Goal: Task Accomplishment & Management: Complete application form

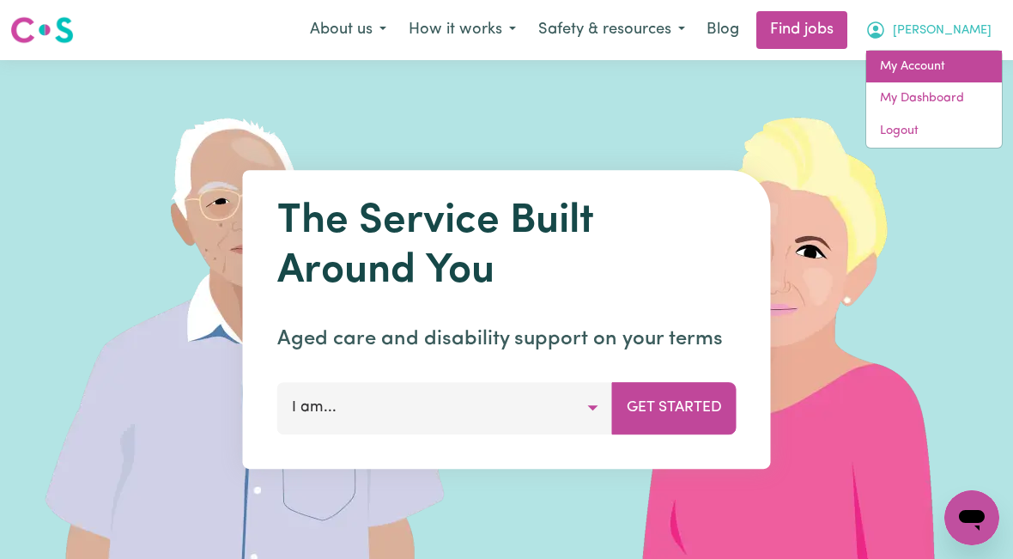
click at [918, 74] on link "My Account" at bounding box center [934, 67] width 136 height 33
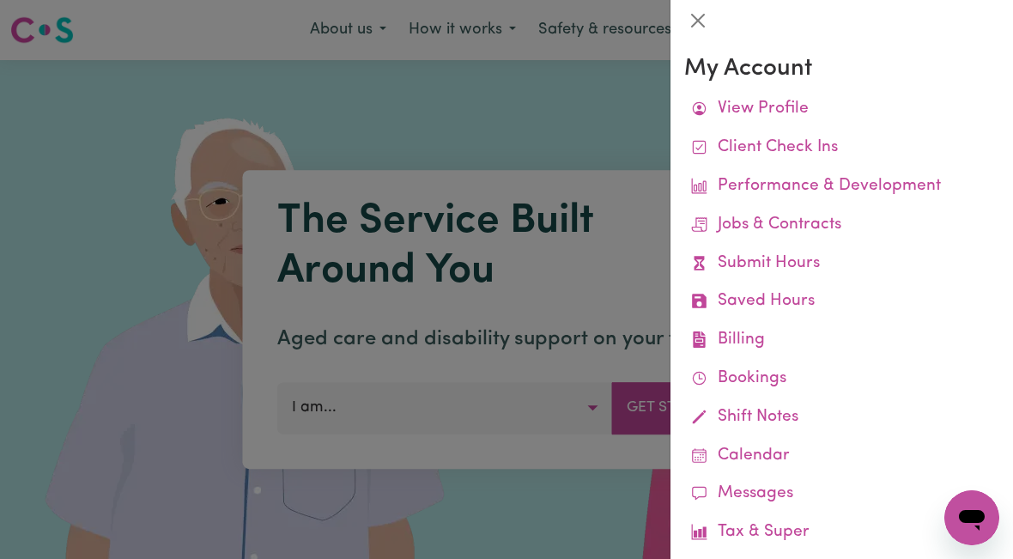
click at [784, 265] on link "Submit Hours" at bounding box center [841, 264] width 315 height 39
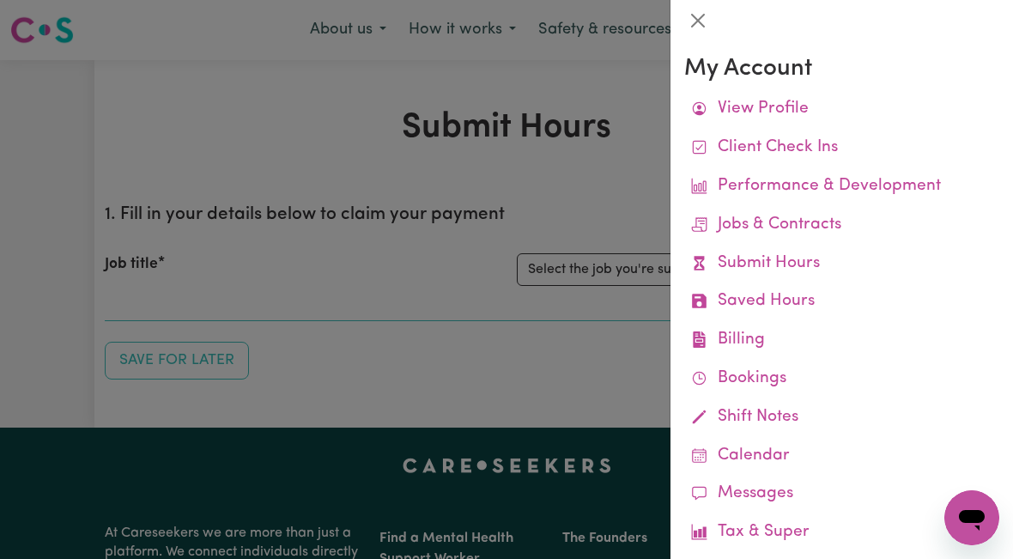
click at [595, 268] on div at bounding box center [506, 279] width 1013 height 559
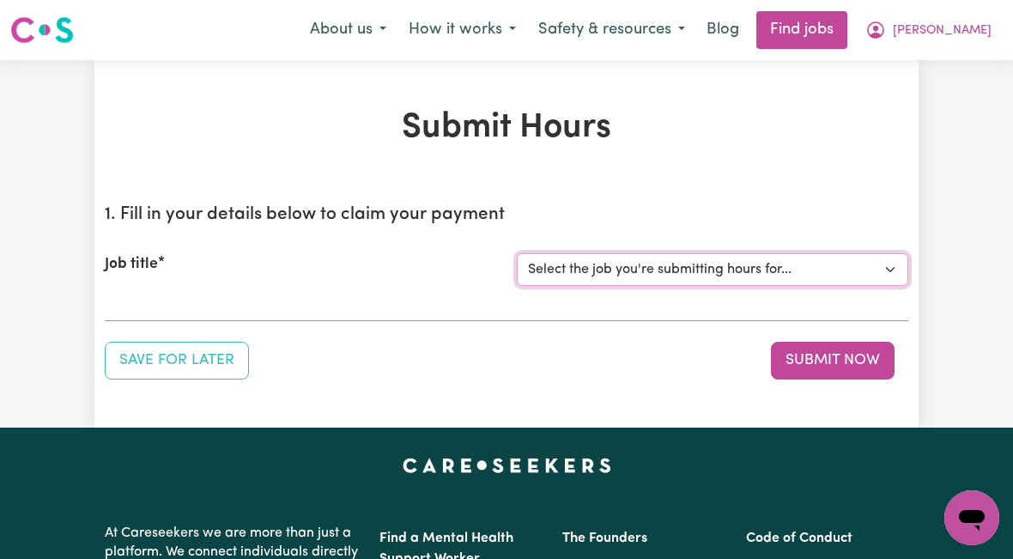
click at [682, 269] on select "Select the job you're submitting hours for... [[PERSON_NAME]] [DEMOGRAPHIC_DATA…" at bounding box center [712, 269] width 391 height 33
select select "10438"
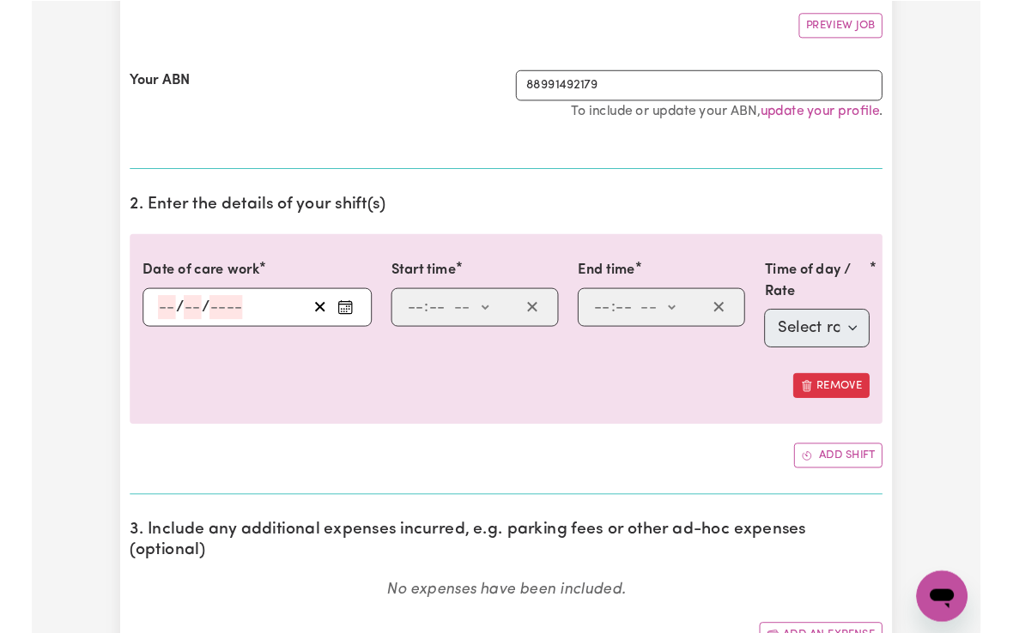
scroll to position [320, 0]
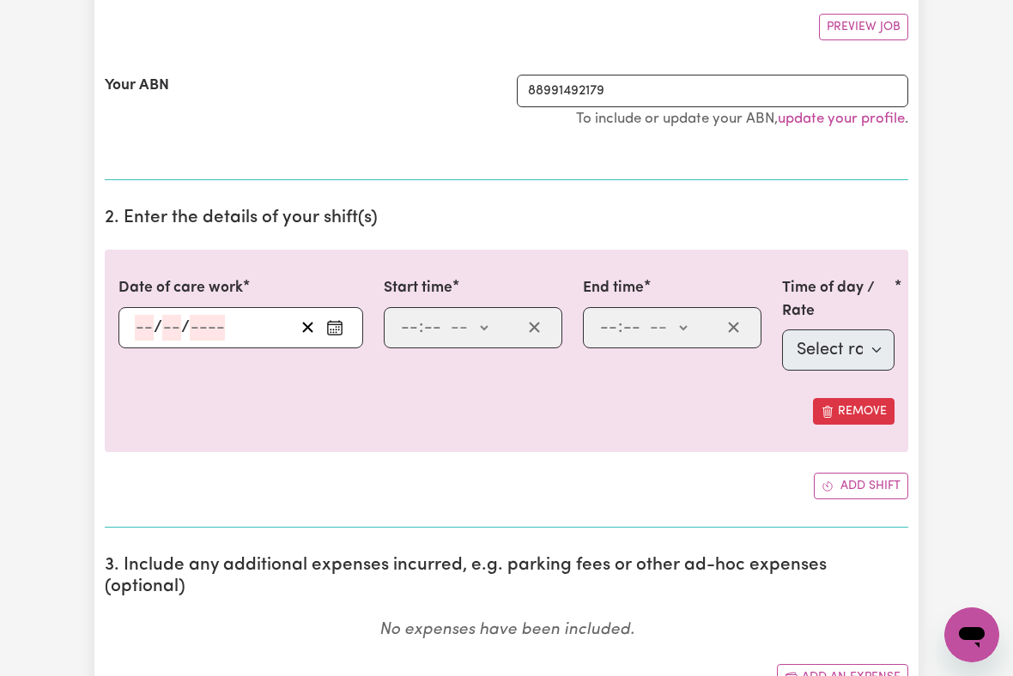
click at [136, 321] on input "number" at bounding box center [144, 328] width 19 height 26
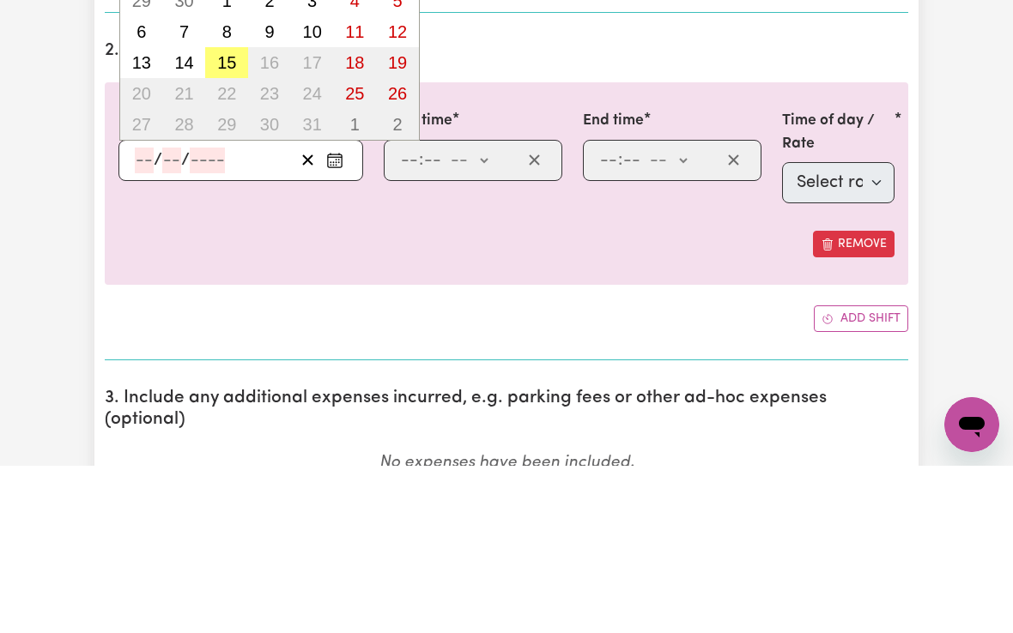
click at [225, 215] on button "15" at bounding box center [226, 230] width 43 height 31
type input "[DATE]"
type input "15"
type input "10"
type input "2025"
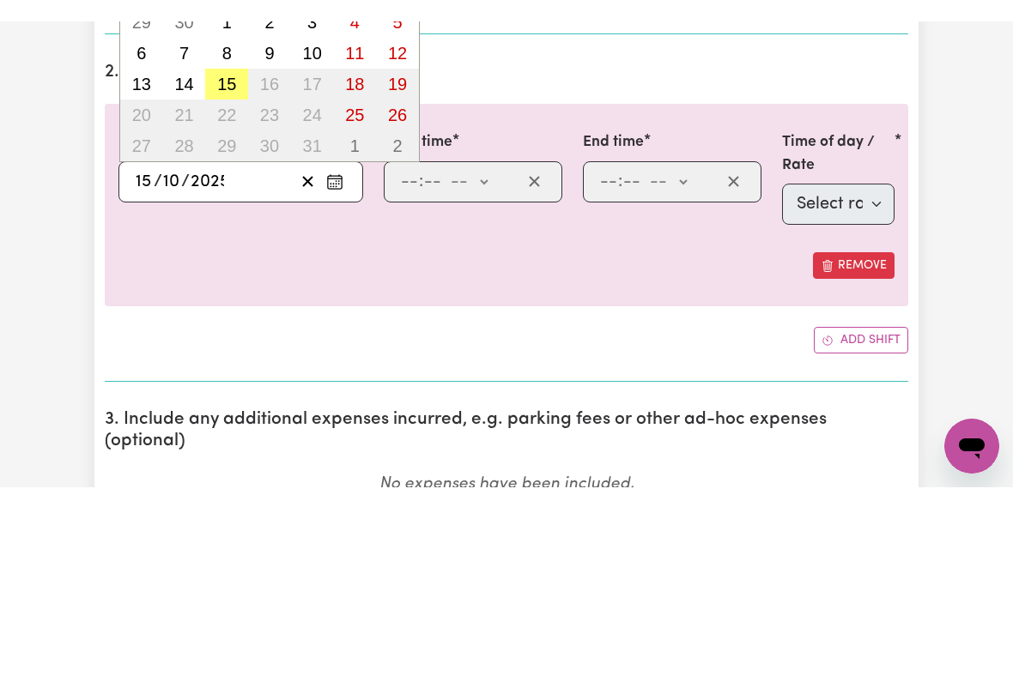
scroll to position [488, 0]
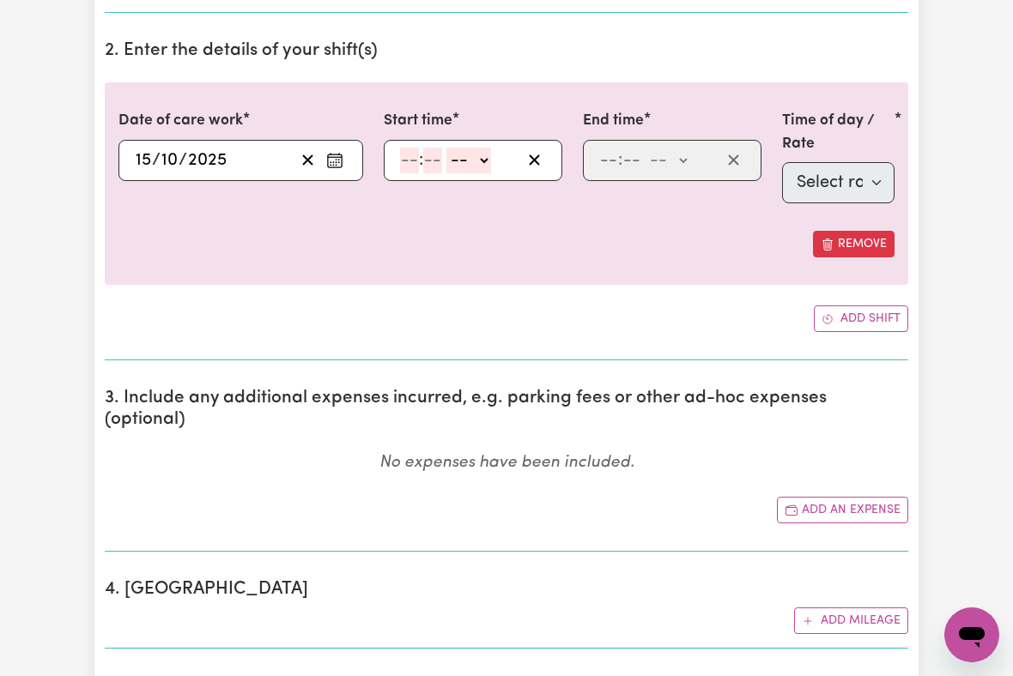
click at [408, 152] on input "number" at bounding box center [409, 161] width 19 height 26
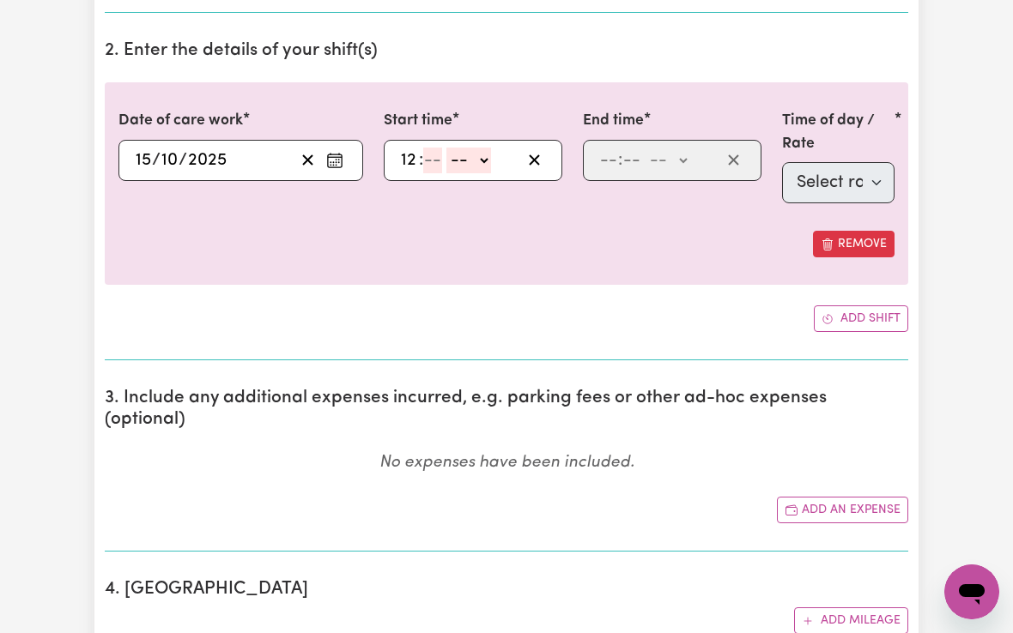
type input "12"
type input "00"
click at [483, 160] on select "-- am pm" at bounding box center [471, 161] width 45 height 26
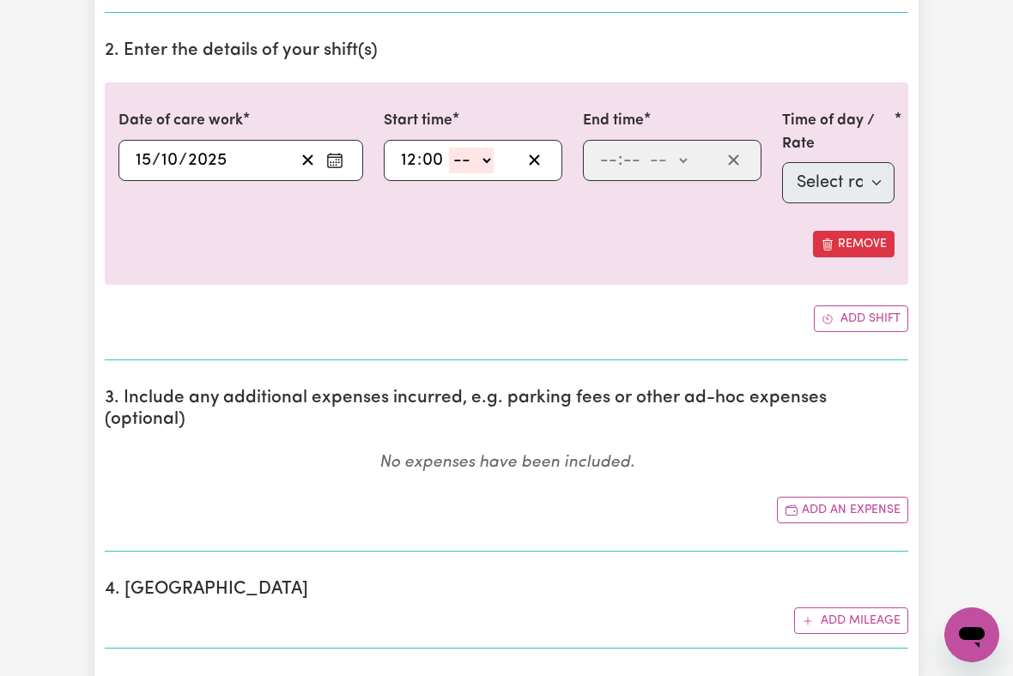
select select "pm"
type input "12:00"
type input "0"
click at [603, 160] on input "number" at bounding box center [608, 161] width 19 height 26
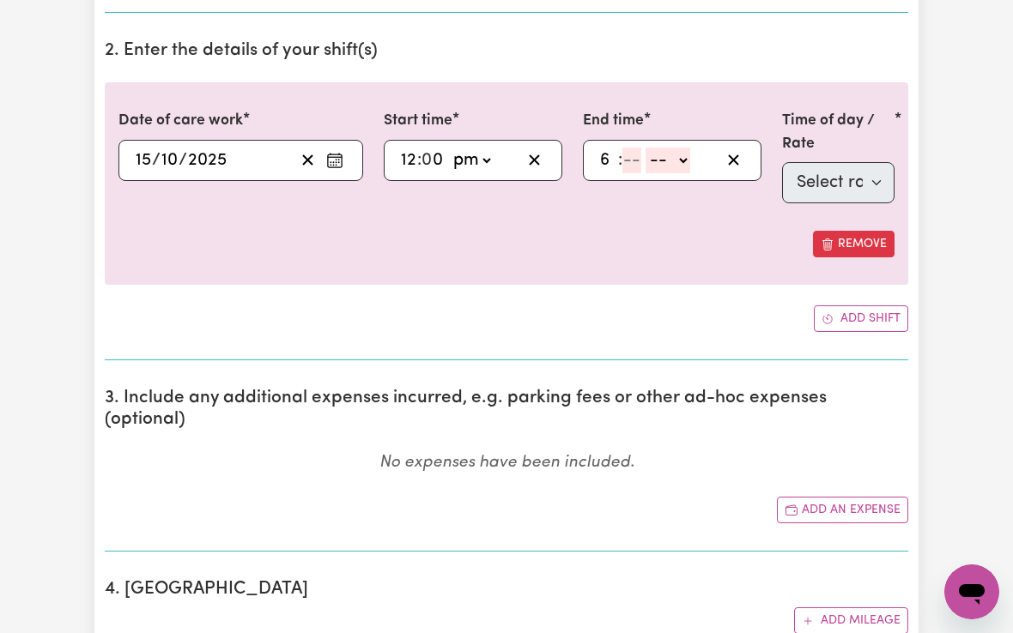
type input "6"
type input "0"
click at [675, 162] on select "-- am pm" at bounding box center [665, 161] width 45 height 26
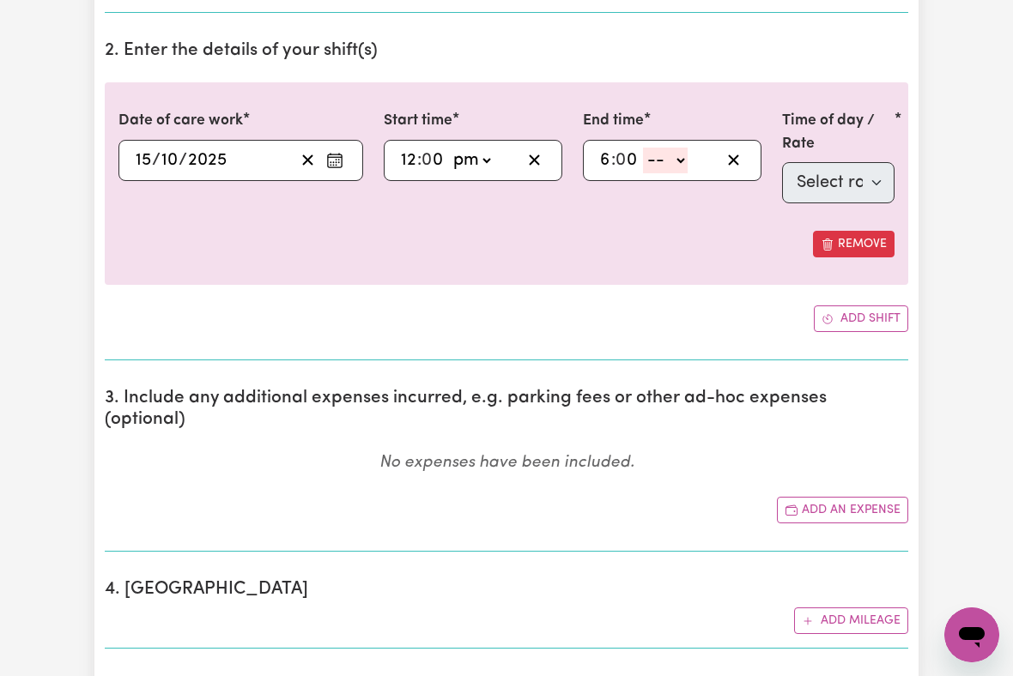
select select "pm"
type input "18:00"
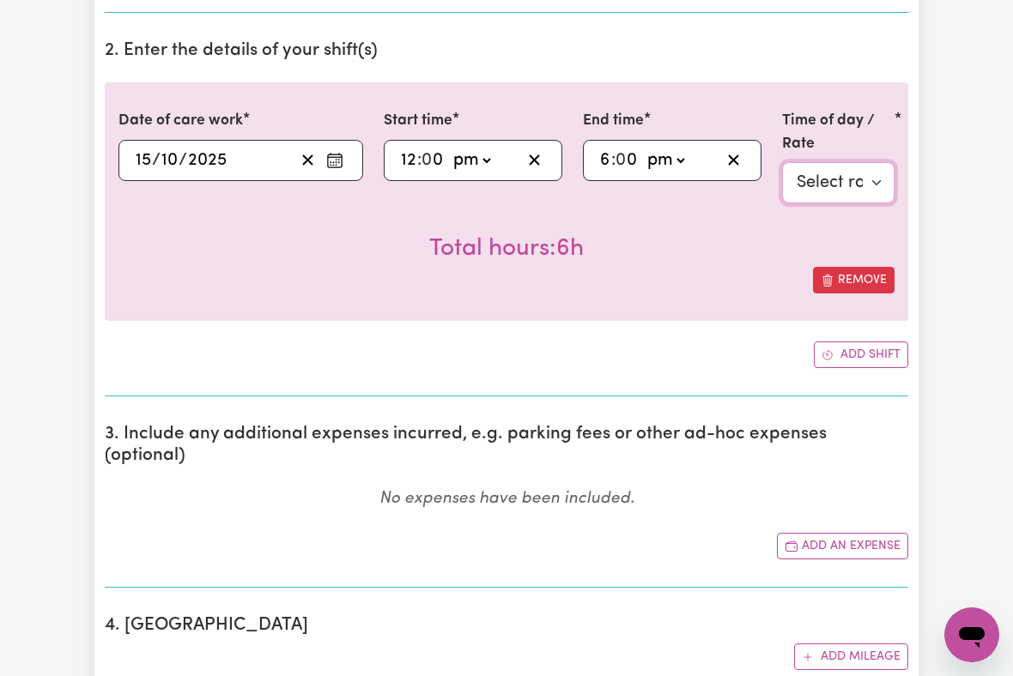
click at [844, 186] on select "Select rate $51.36 - Weekday Daytime - Assistance with personal domestic activi…" at bounding box center [838, 182] width 112 height 41
select select "7"
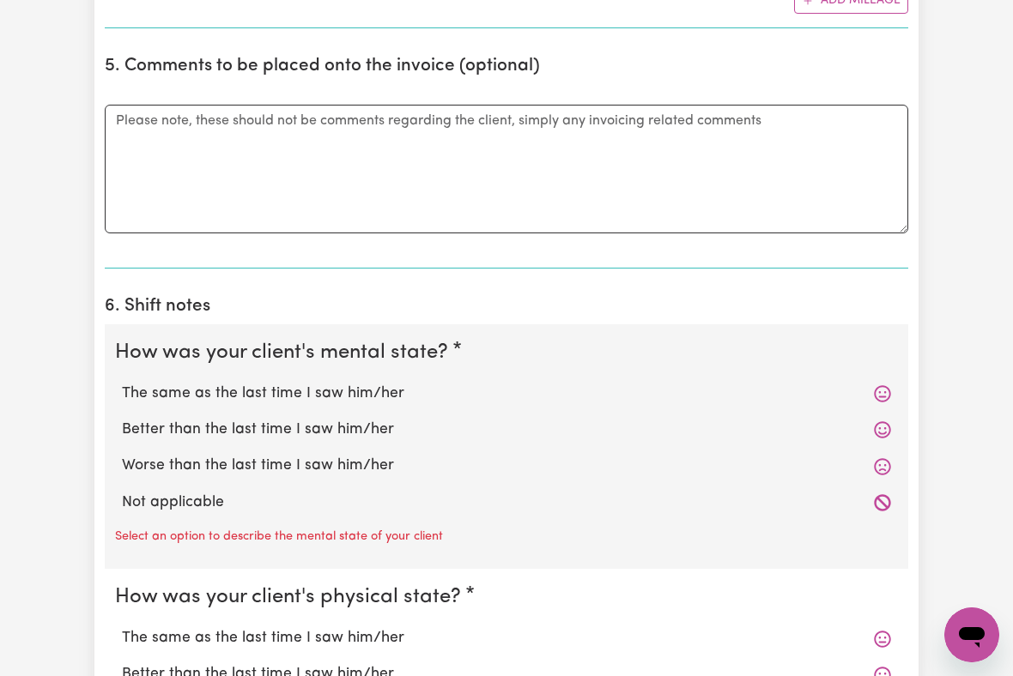
scroll to position [1158, 0]
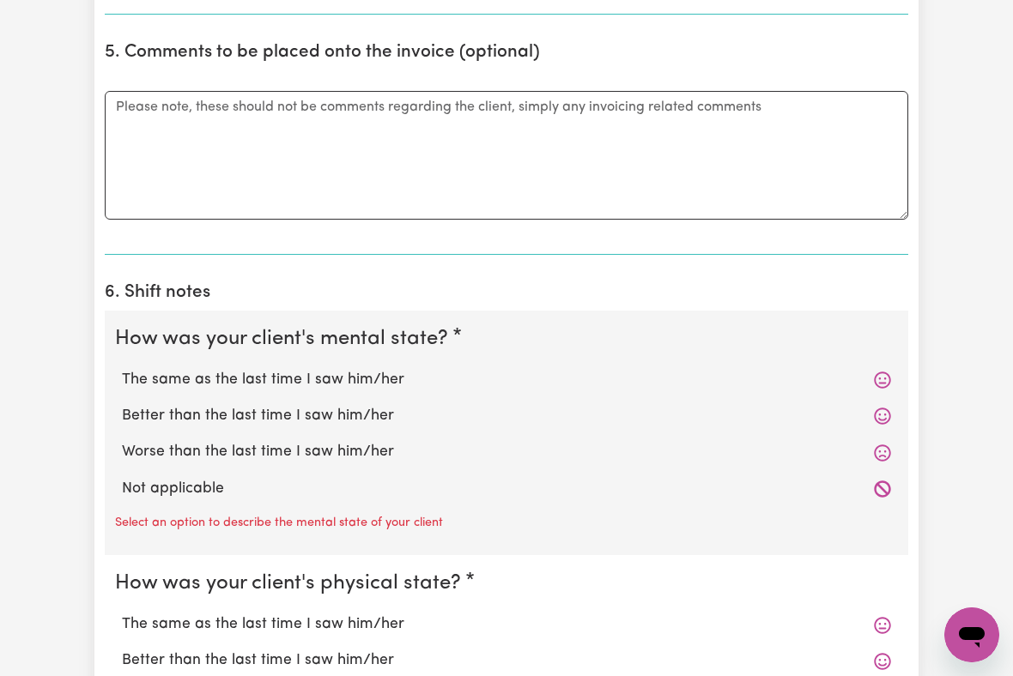
click at [371, 369] on label "The same as the last time I saw him/her" at bounding box center [506, 380] width 769 height 22
click at [122, 368] on input "The same as the last time I saw him/her" at bounding box center [121, 368] width 1 height 1
radio input "true"
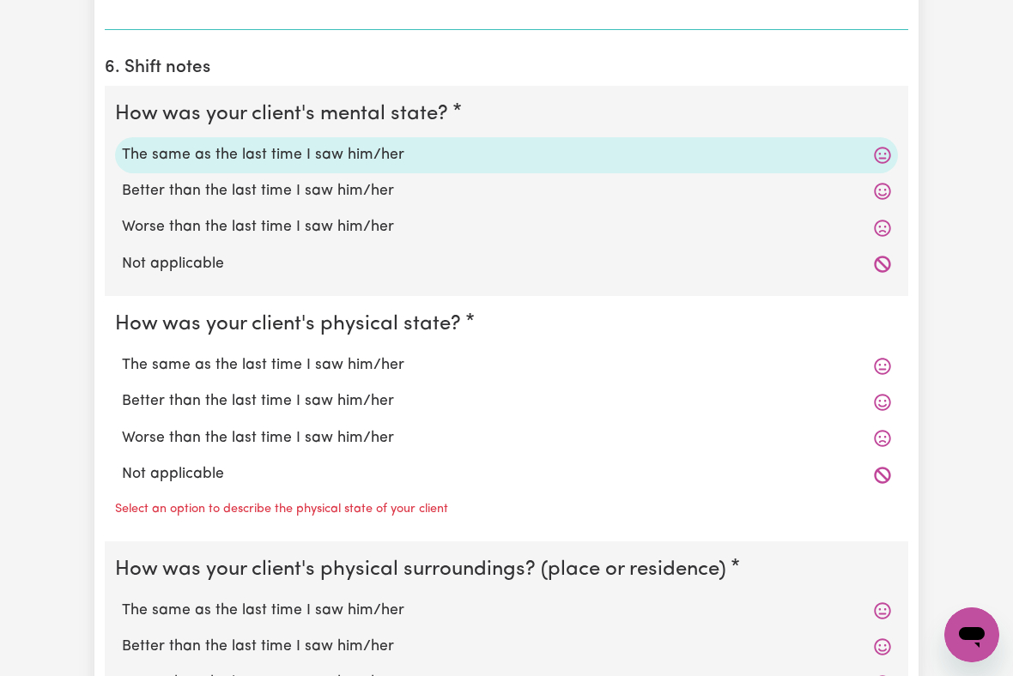
scroll to position [1425, 0]
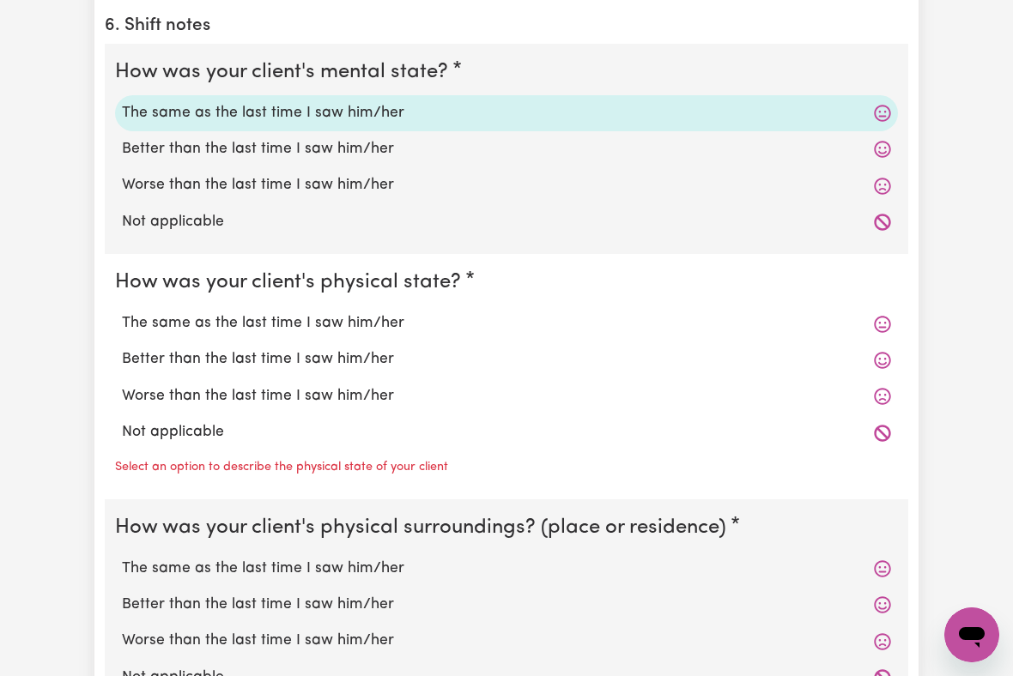
click at [374, 312] on label "The same as the last time I saw him/her" at bounding box center [506, 323] width 769 height 22
click at [122, 312] on input "The same as the last time I saw him/her" at bounding box center [121, 312] width 1 height 1
radio input "true"
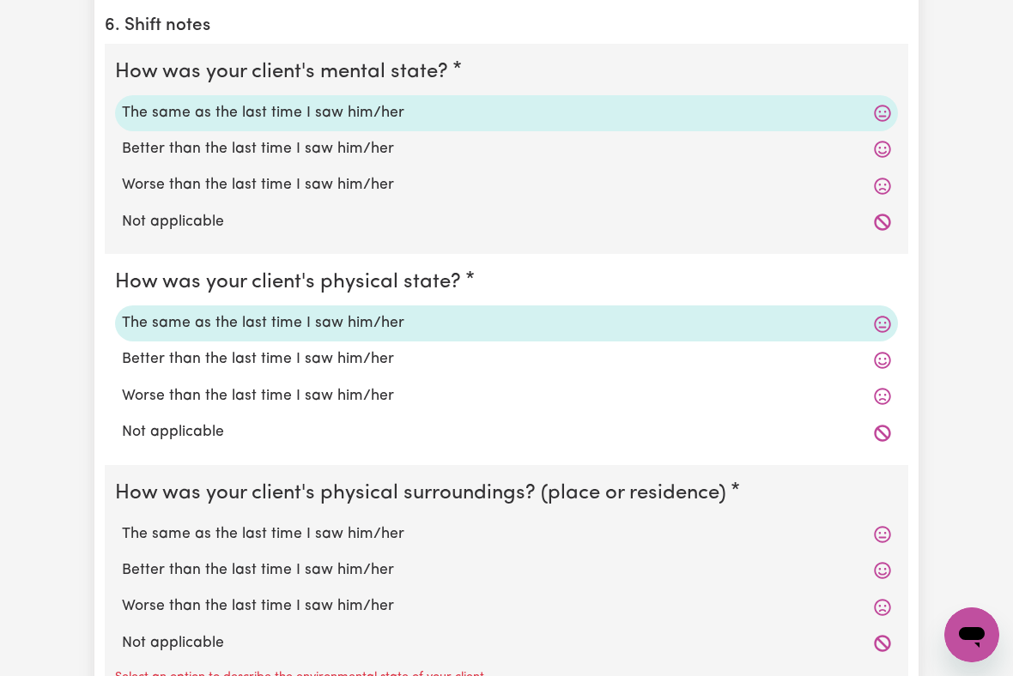
click at [389, 524] on label "The same as the last time I saw him/her" at bounding box center [506, 535] width 769 height 22
click at [122, 523] on input "The same as the last time I saw him/her" at bounding box center [121, 523] width 1 height 1
radio input "true"
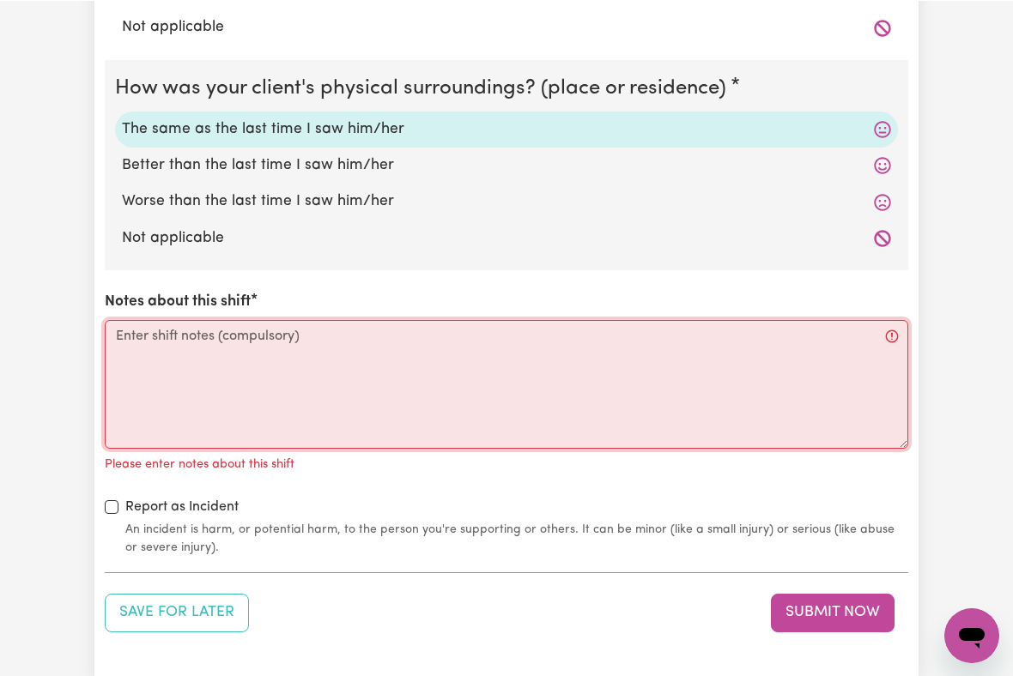
click at [142, 319] on textarea "Notes about this shift" at bounding box center [506, 383] width 803 height 129
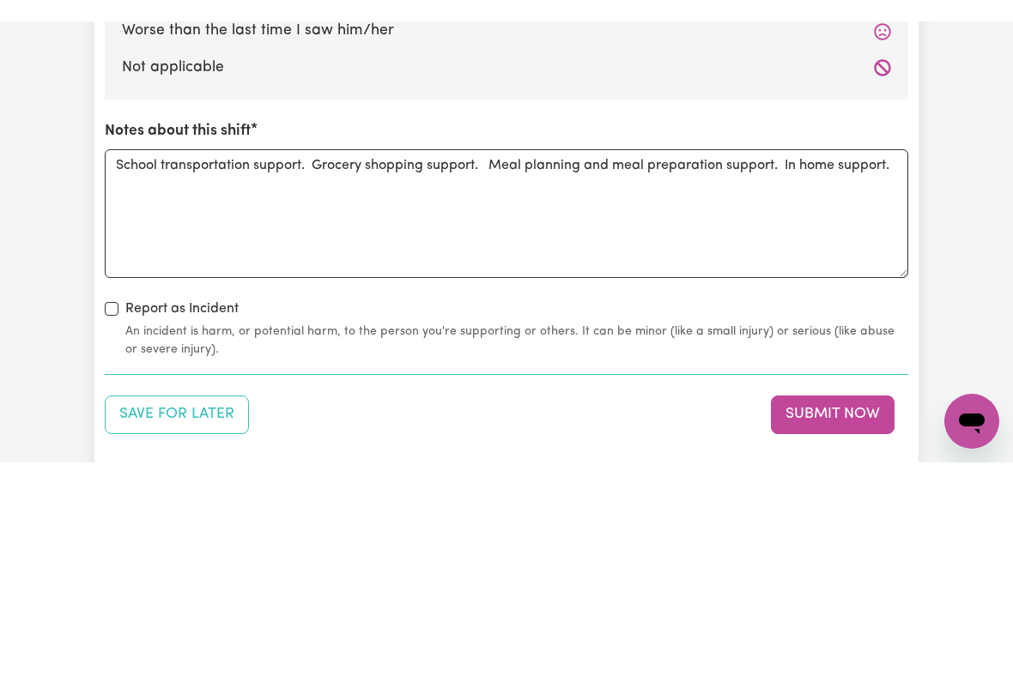
scroll to position [2022, 0]
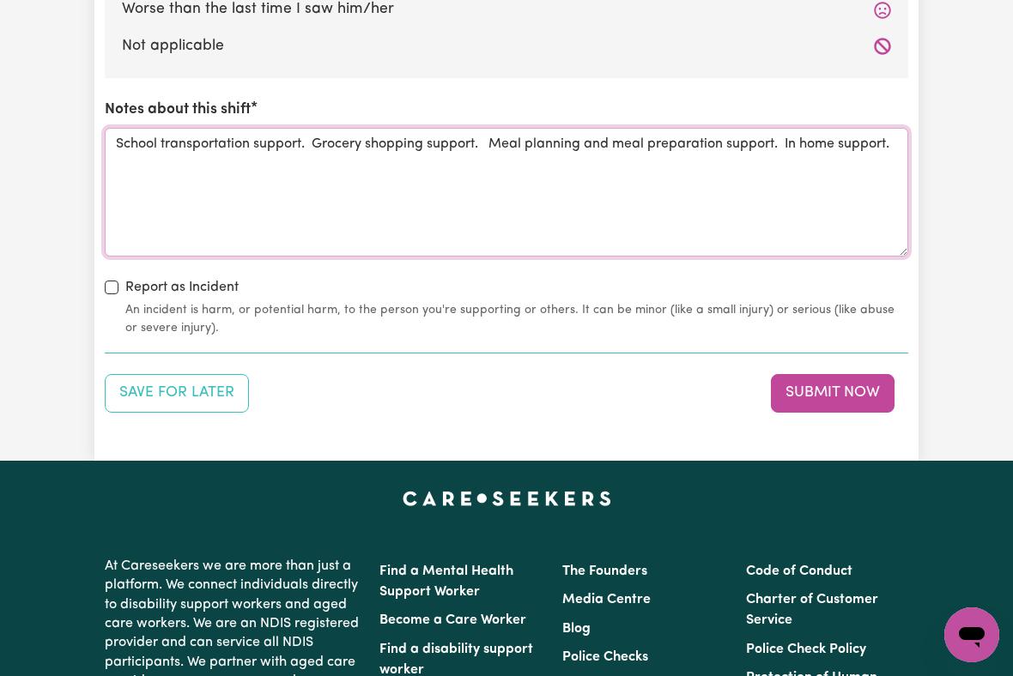
click at [132, 143] on textarea "School transportation support. Grocery shopping support. Meal planning and meal…" at bounding box center [506, 192] width 803 height 129
type textarea "School transportation support. Grocery shopping support. Meal planning and meal…"
click at [832, 374] on button "Submit Now" at bounding box center [833, 393] width 124 height 38
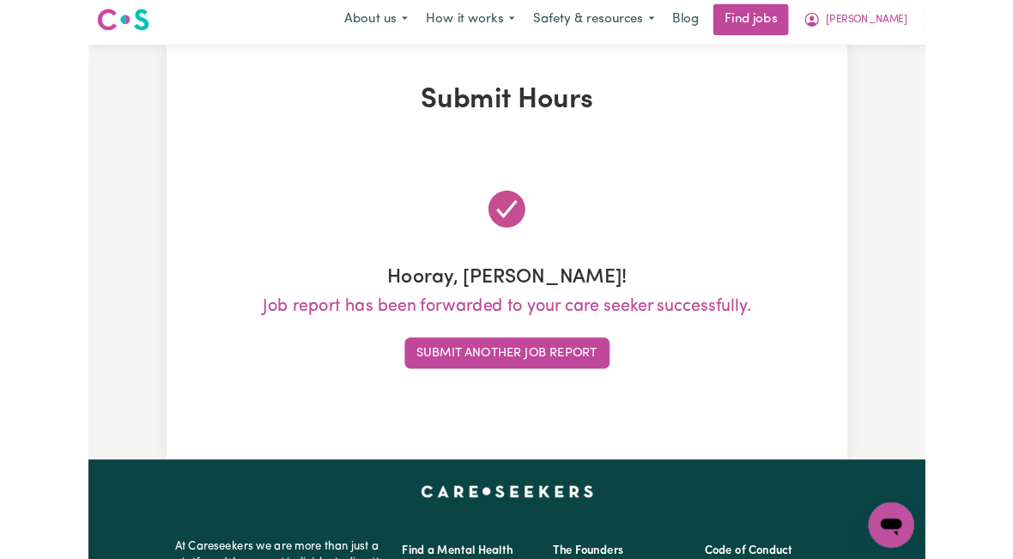
scroll to position [0, 0]
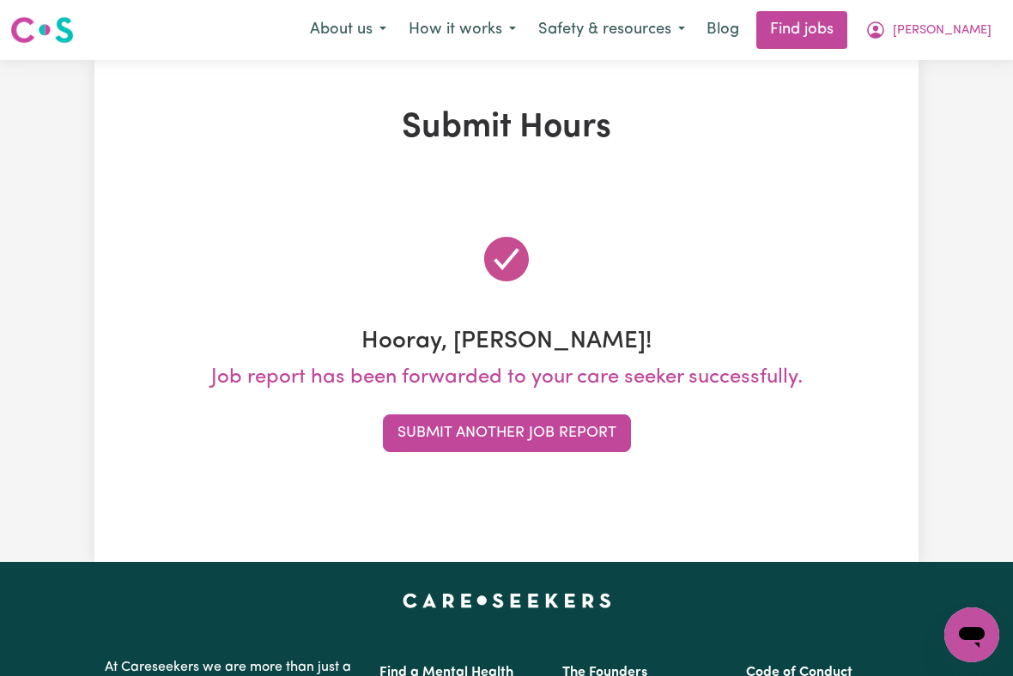
click at [966, 30] on span "[PERSON_NAME]" at bounding box center [942, 30] width 99 height 19
click at [936, 64] on link "My Account" at bounding box center [934, 67] width 136 height 33
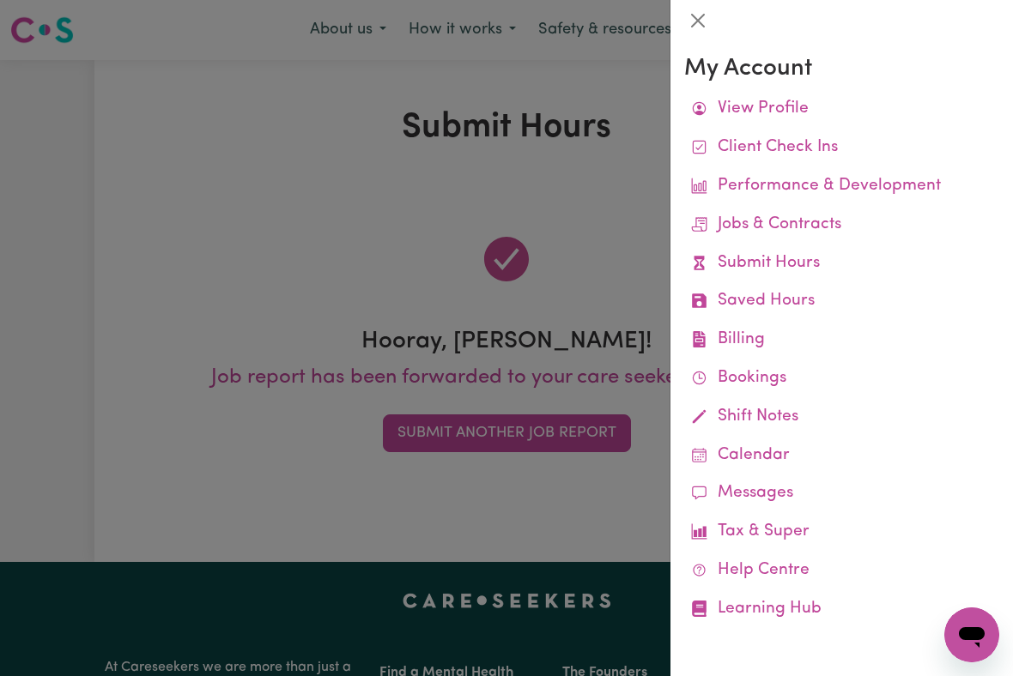
click at [0, 0] on link "Job Reports" at bounding box center [0, 0] width 0 height 0
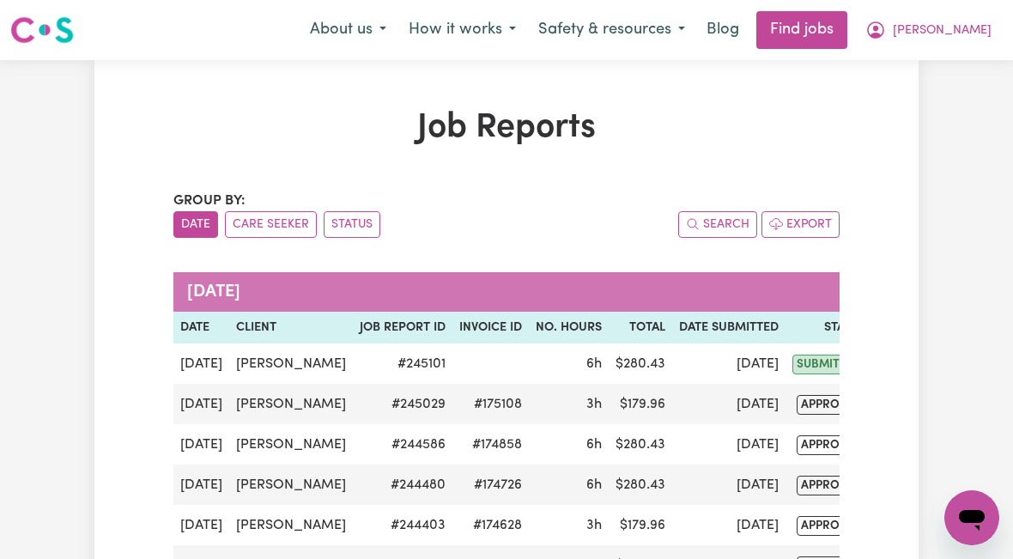
click at [973, 38] on span "[PERSON_NAME]" at bounding box center [942, 30] width 99 height 19
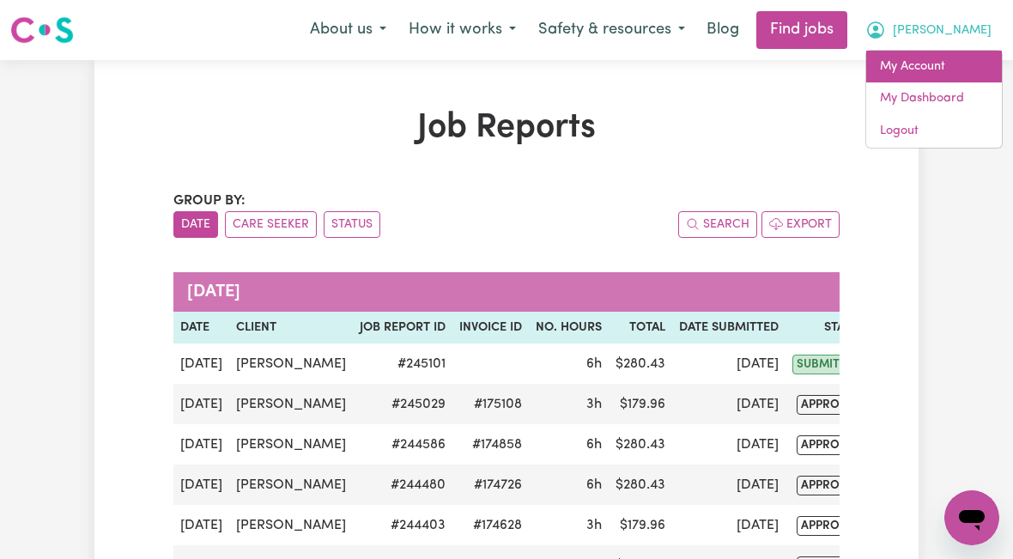
click at [941, 68] on link "My Account" at bounding box center [934, 67] width 136 height 33
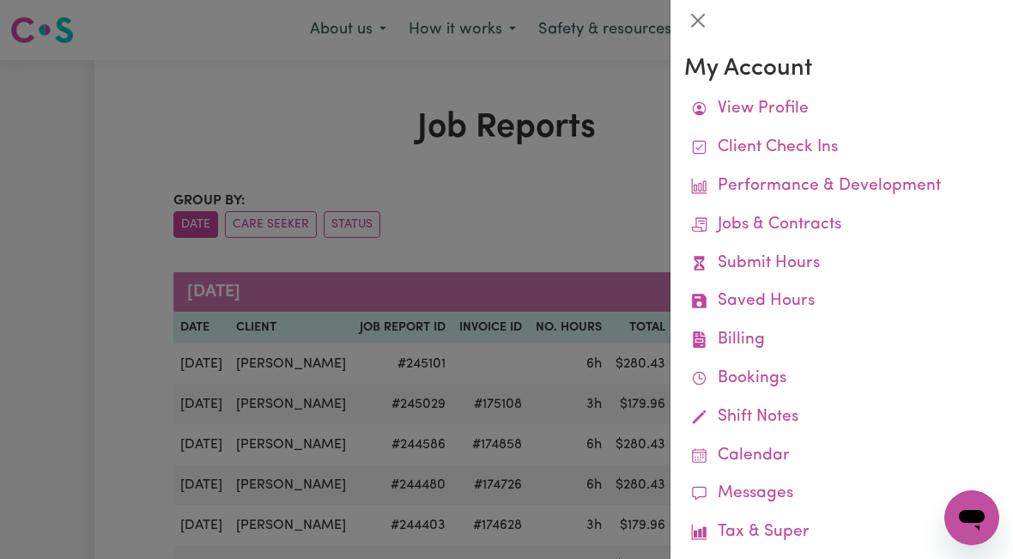
click at [0, 0] on link "Remittances" at bounding box center [0, 0] width 0 height 0
